Goal: Task Accomplishment & Management: Manage account settings

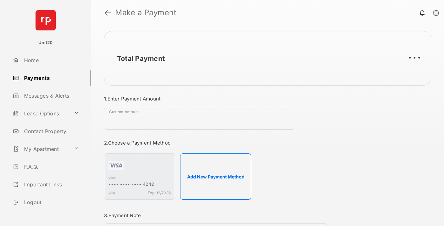
click at [49, 78] on link "Payments" at bounding box center [50, 77] width 81 height 15
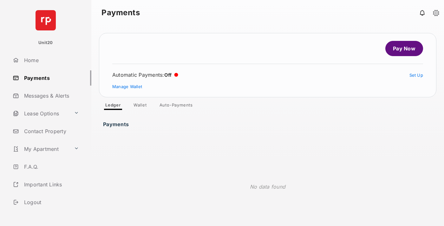
click at [176, 106] on link "Auto-Payments" at bounding box center [176, 106] width 43 height 8
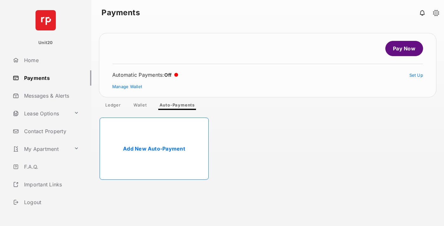
click at [154, 149] on link "Add New Auto-Payment" at bounding box center [154, 149] width 109 height 62
